Goal: Find contact information: Find contact information

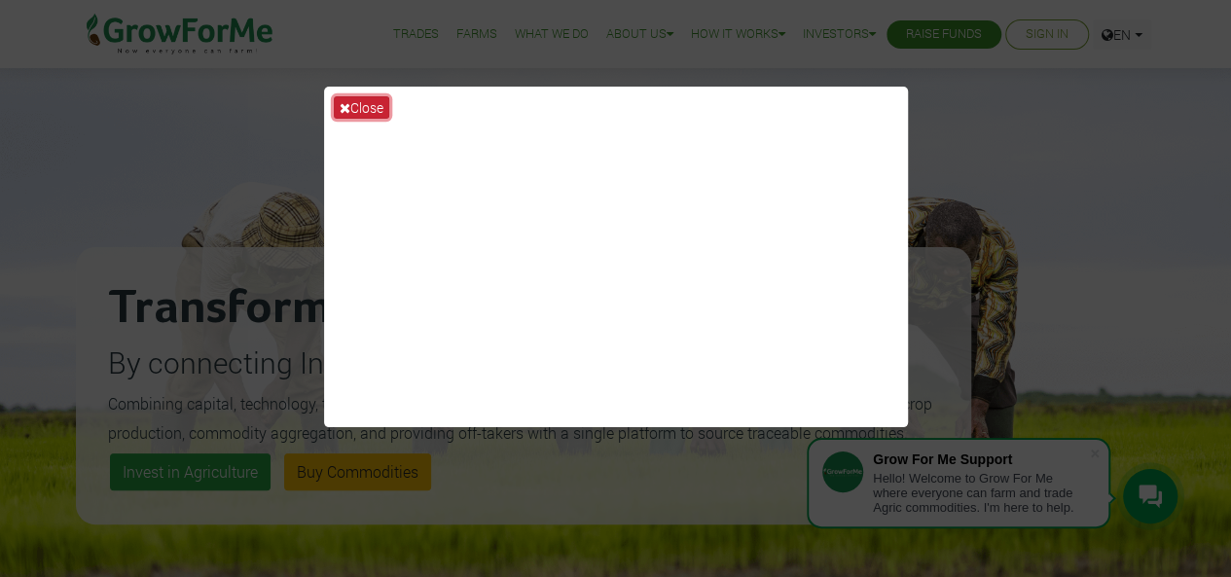
click at [356, 102] on button "Close" at bounding box center [361, 107] width 55 height 22
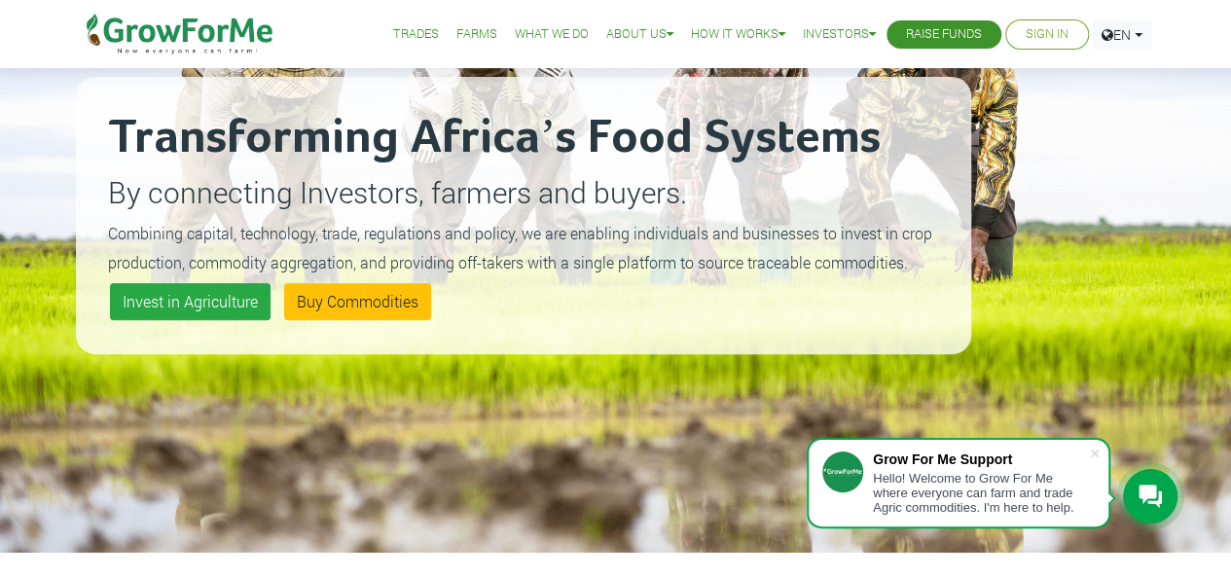
scroll to position [172, 0]
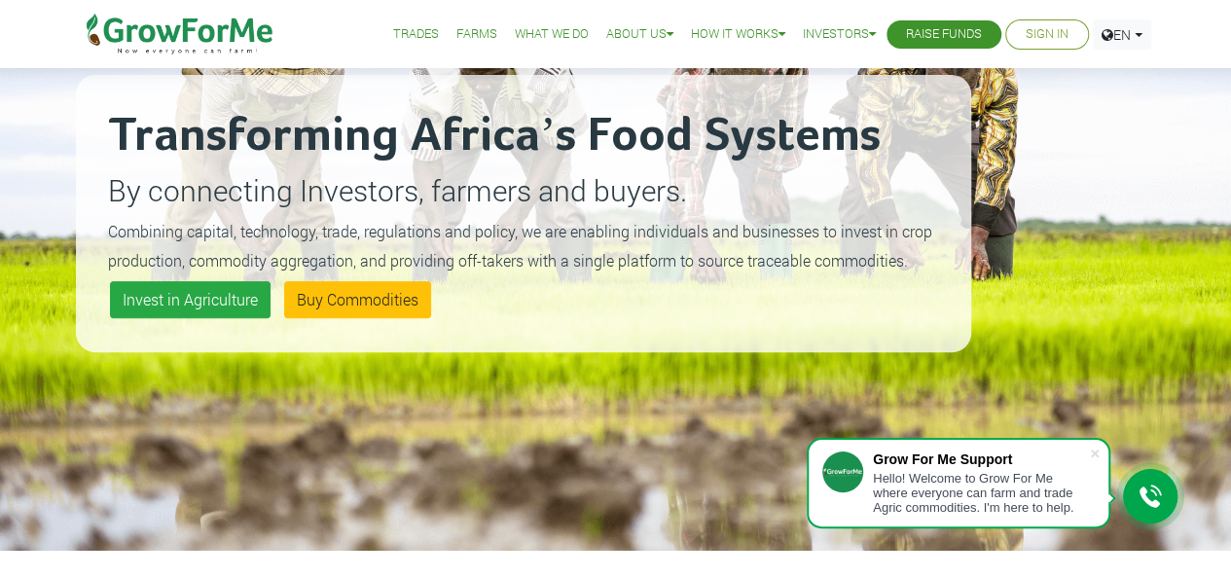
click at [550, 36] on link "What We Do" at bounding box center [552, 34] width 74 height 20
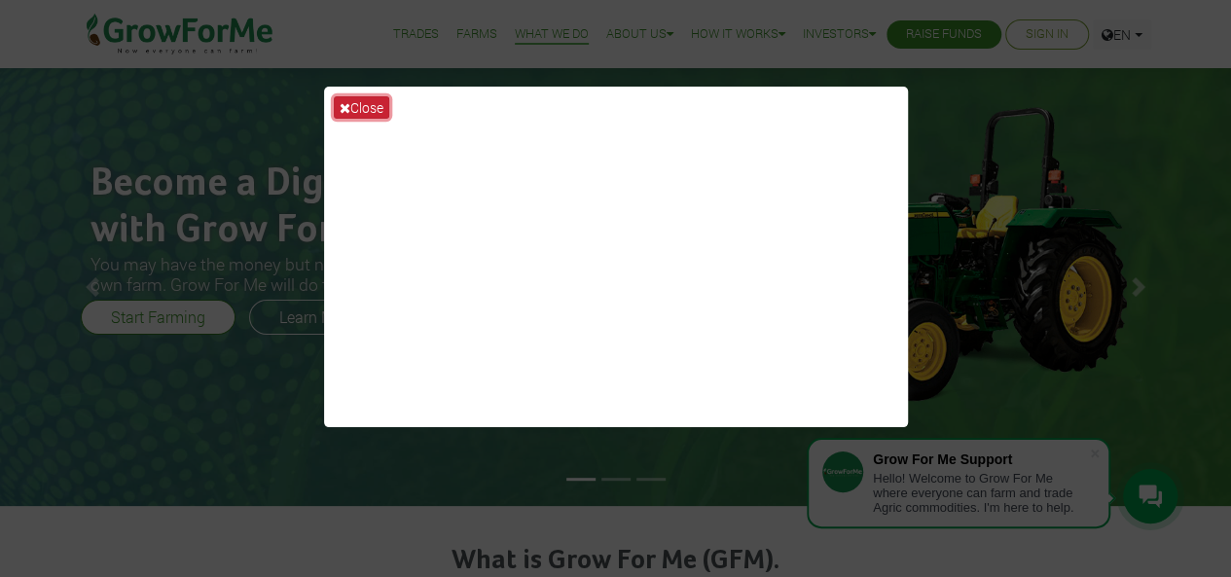
click at [352, 98] on button "Close" at bounding box center [361, 107] width 55 height 22
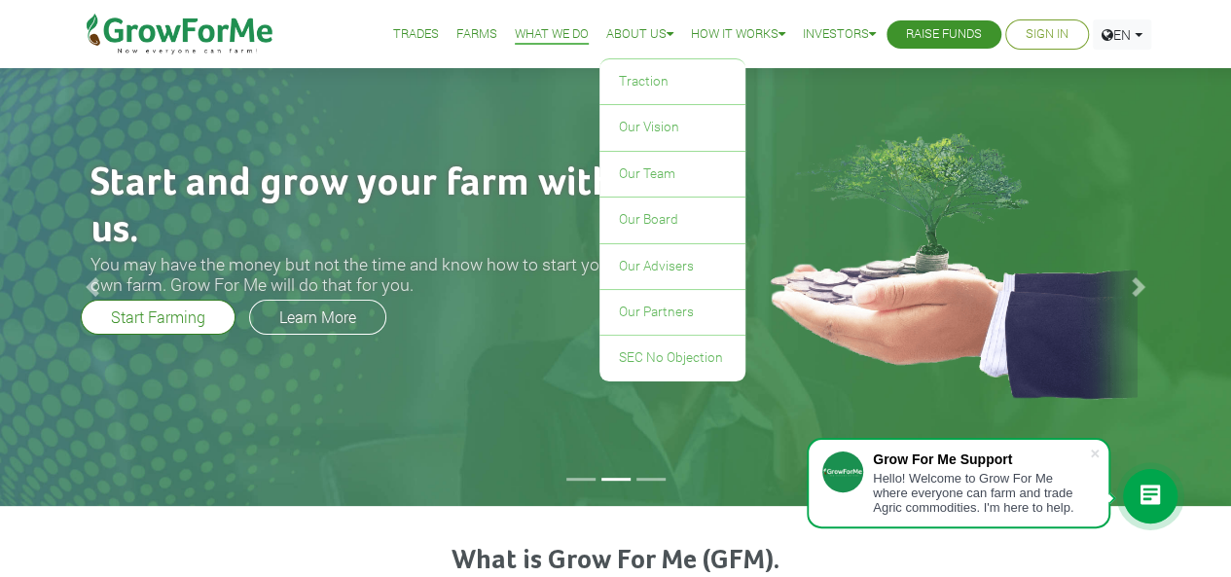
click at [618, 33] on link "About Us" at bounding box center [639, 34] width 67 height 20
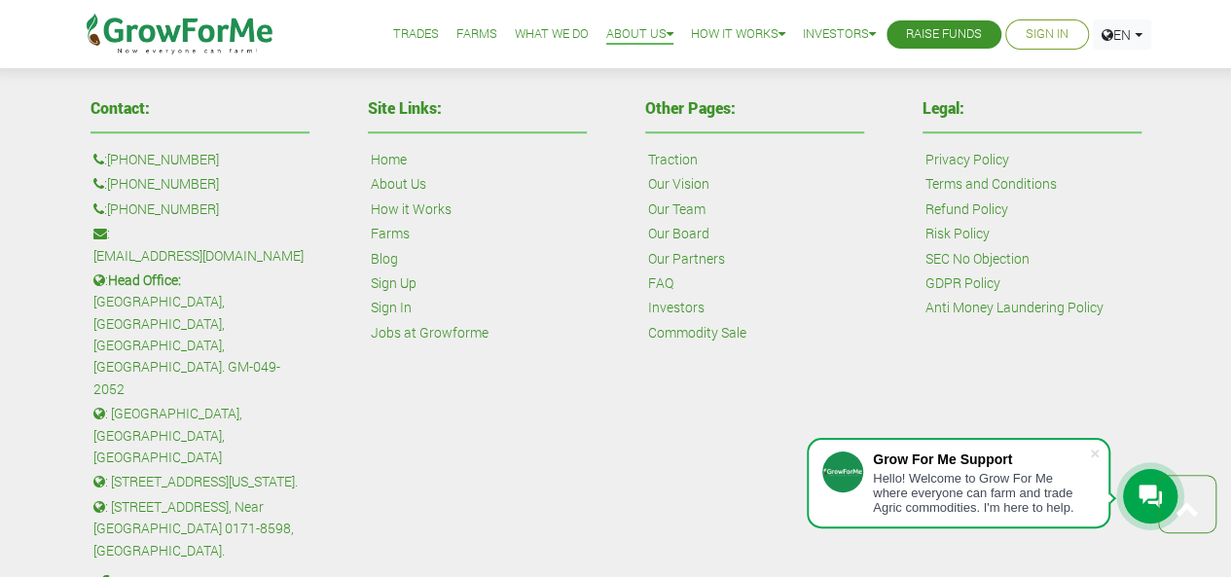
scroll to position [802, 0]
drag, startPoint x: 222, startPoint y: 203, endPoint x: 113, endPoint y: 209, distance: 109.2
click at [113, 209] on p ": [PHONE_NUMBER]" at bounding box center [199, 208] width 213 height 21
copy link "[PHONE_NUMBER]"
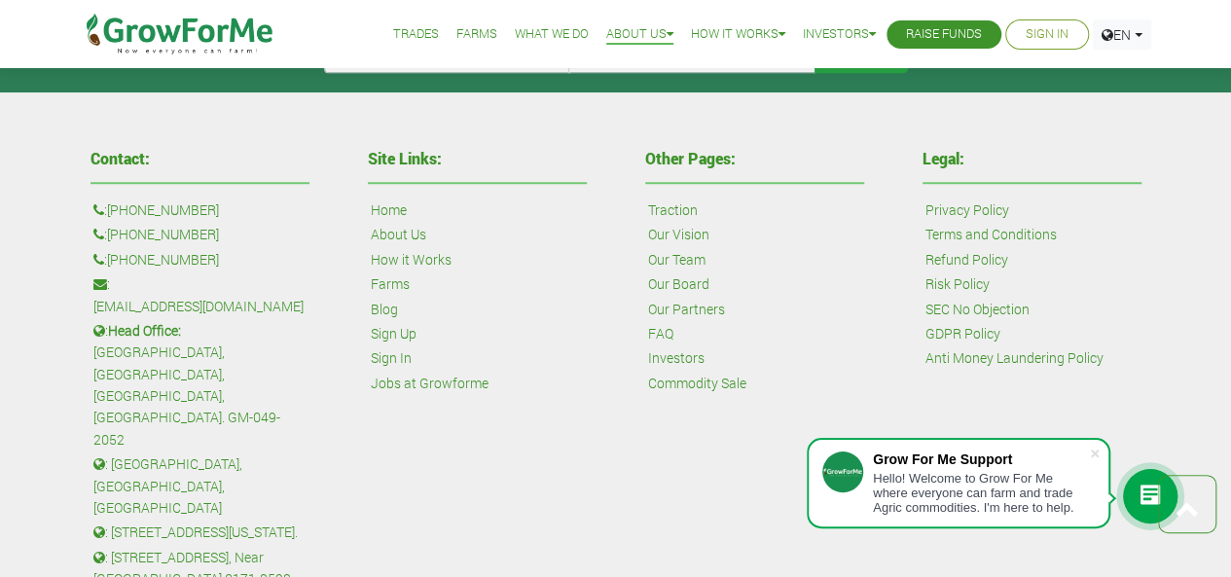
scroll to position [753, 0]
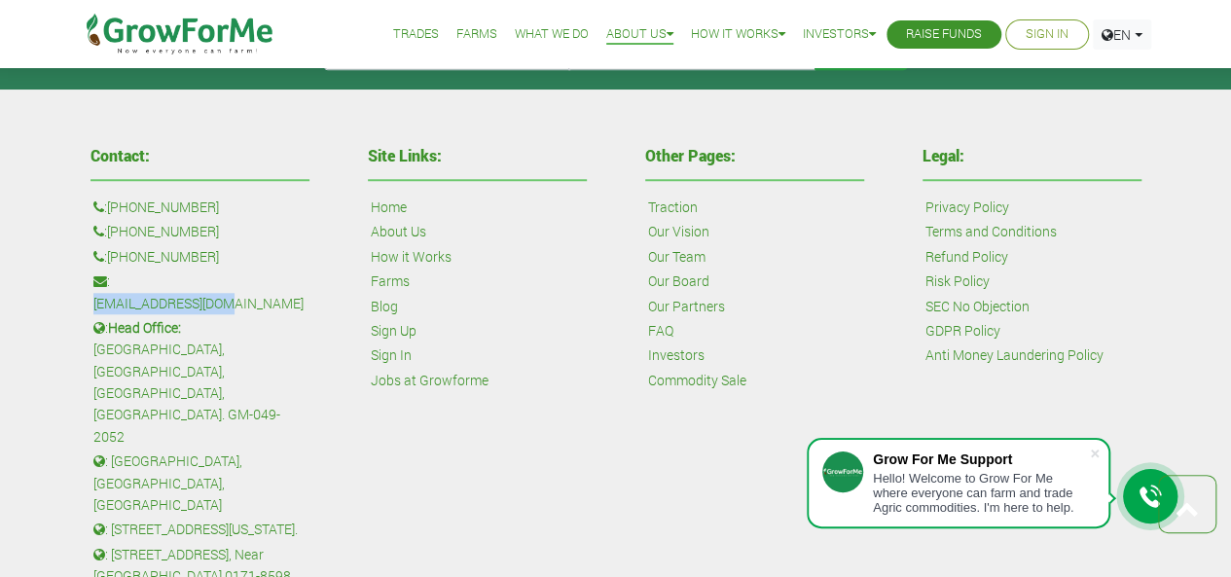
drag, startPoint x: 258, startPoint y: 281, endPoint x: 118, endPoint y: 278, distance: 140.2
click at [118, 278] on p ": [EMAIL_ADDRESS][DOMAIN_NAME]" at bounding box center [199, 293] width 213 height 44
copy link "[EMAIL_ADDRESS][DOMAIN_NAME]"
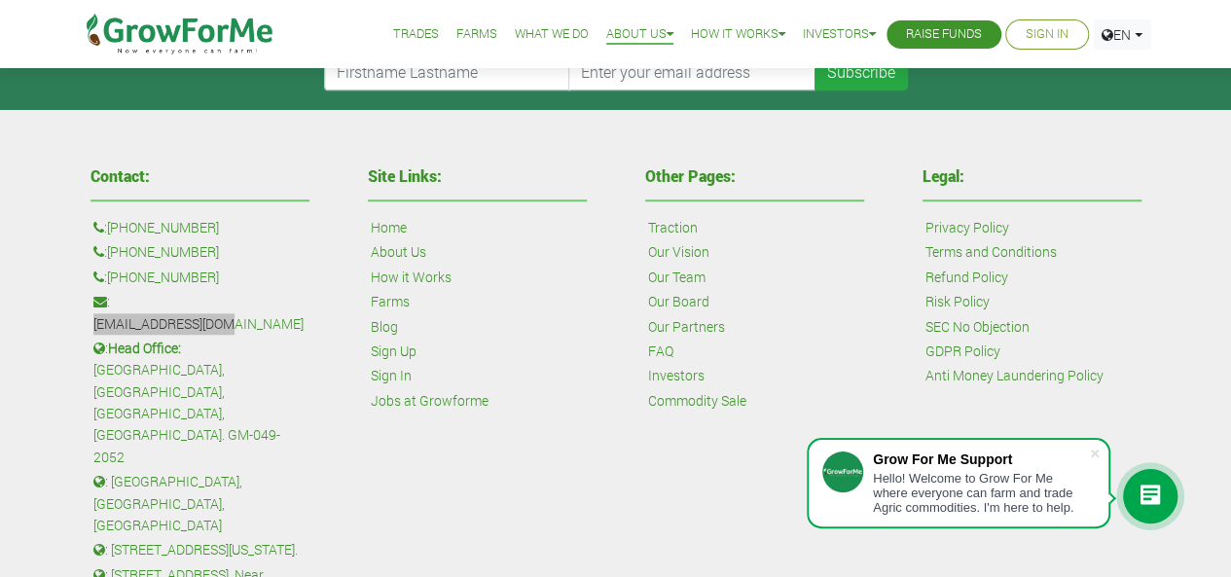
scroll to position [734, 0]
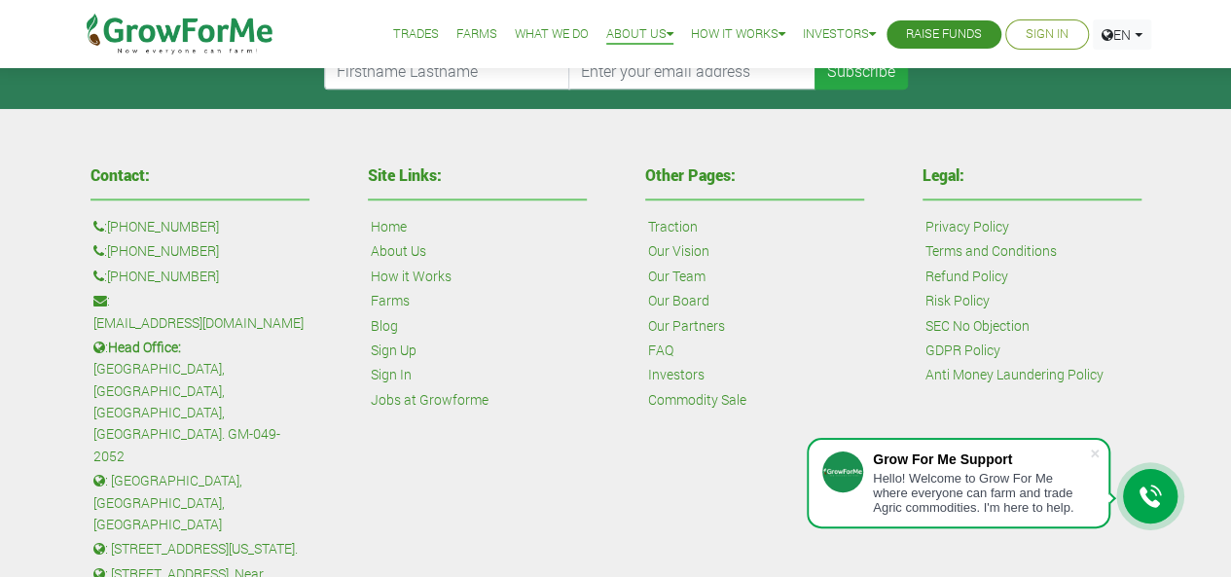
click at [551, 290] on p "Farms" at bounding box center [477, 300] width 213 height 21
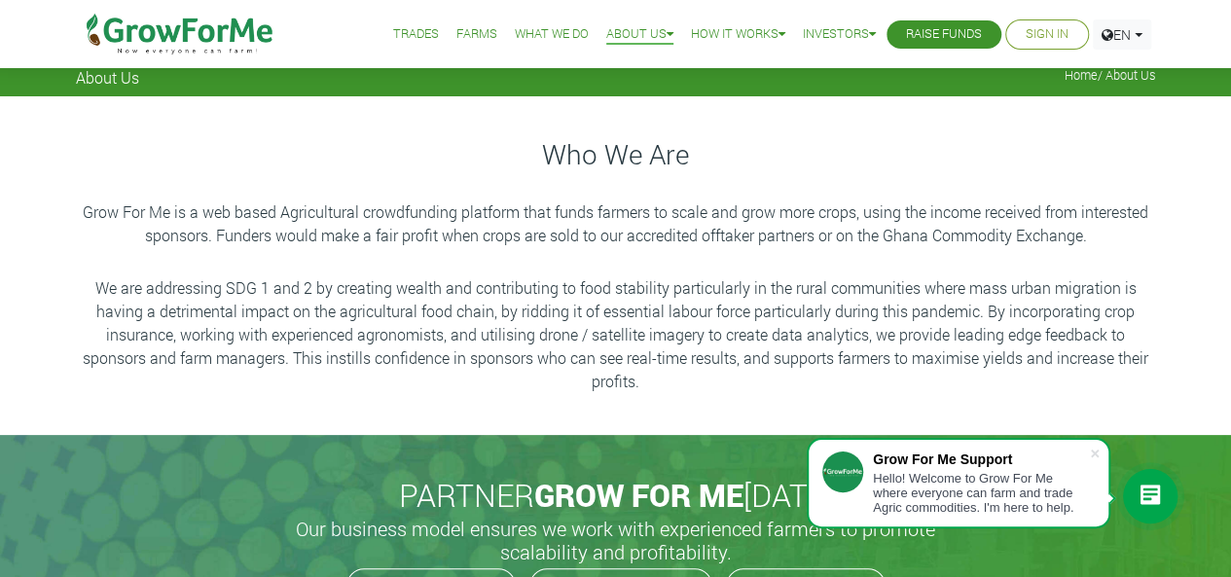
scroll to position [0, 0]
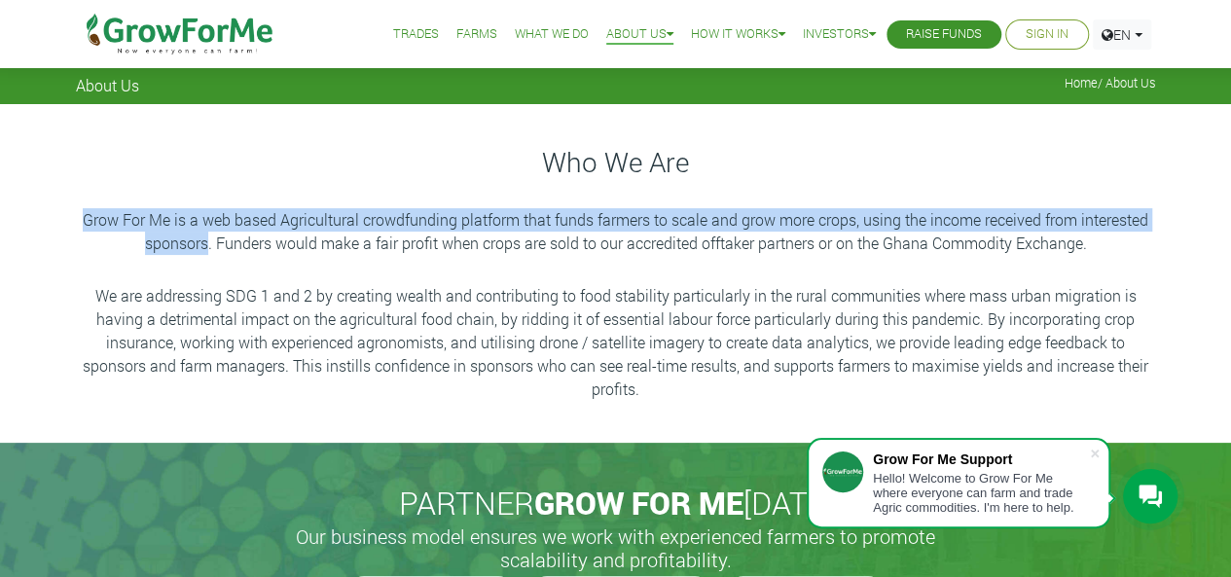
drag, startPoint x: 206, startPoint y: 242, endPoint x: 78, endPoint y: 220, distance: 130.4
click at [79, 220] on p "Grow For Me is a web based Agricultural crowdfunding platform that funds farmer…" at bounding box center [616, 231] width 1075 height 47
copy p "Grow For Me is a web based Agricultural crowdfunding platform that funds farmer…"
